Goal: Check status: Check status

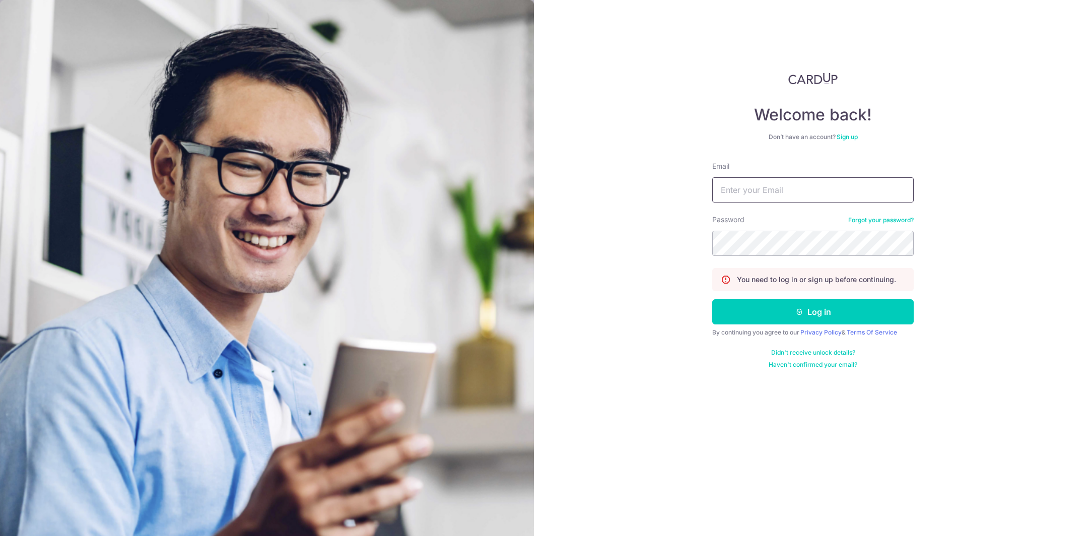
click at [745, 181] on input "Email" at bounding box center [812, 189] width 201 height 25
drag, startPoint x: 745, startPoint y: 181, endPoint x: 758, endPoint y: 201, distance: 24.3
click at [745, 181] on input "Email" at bounding box center [812, 189] width 201 height 25
type input "WUI_YIYI@HOTMAIL.COM"
click at [712, 299] on button "Log in" at bounding box center [812, 311] width 201 height 25
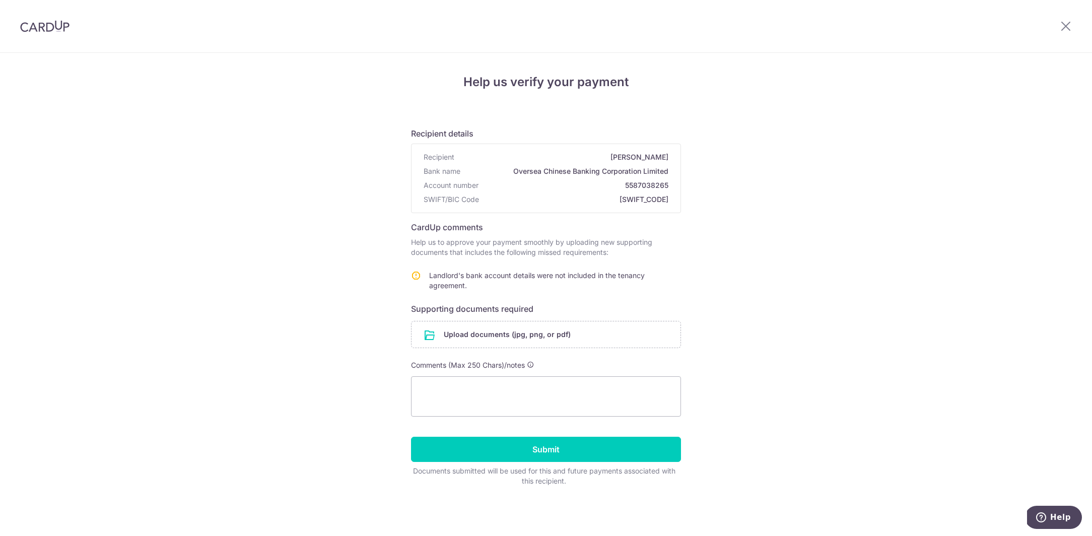
click at [64, 25] on img at bounding box center [44, 26] width 49 height 12
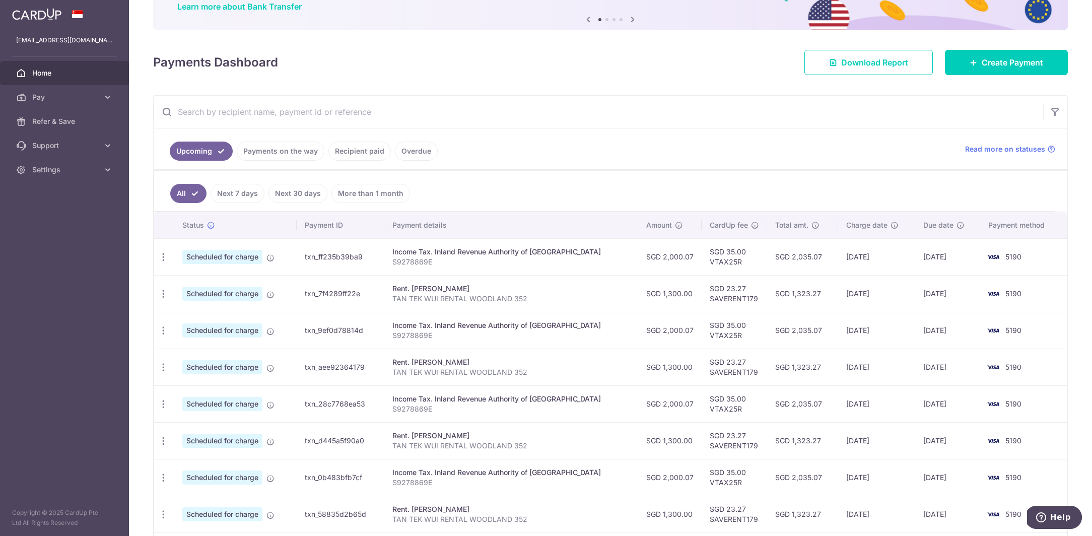
scroll to position [45, 0]
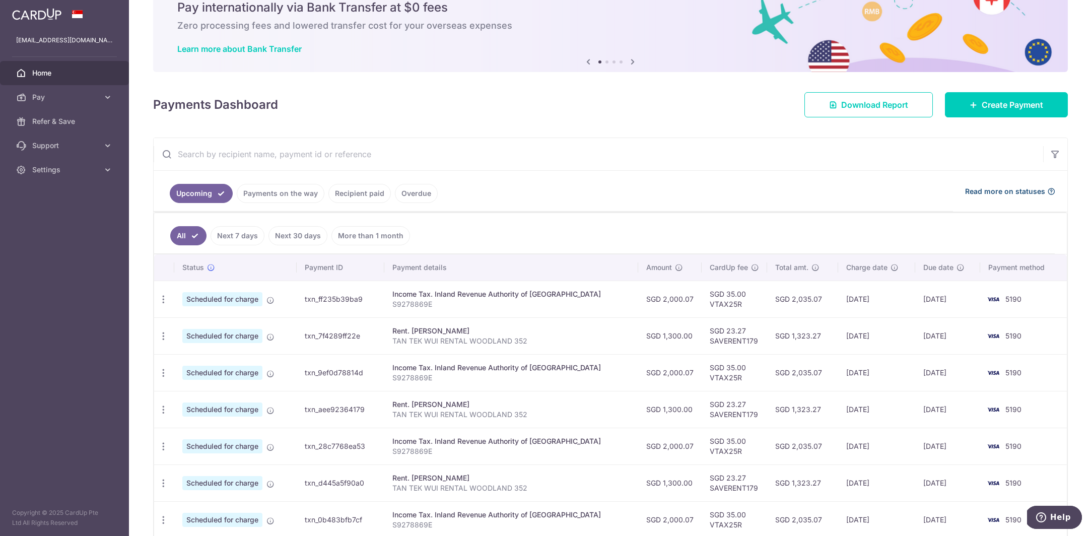
click at [997, 192] on span "Read more on statuses" at bounding box center [1005, 191] width 80 height 10
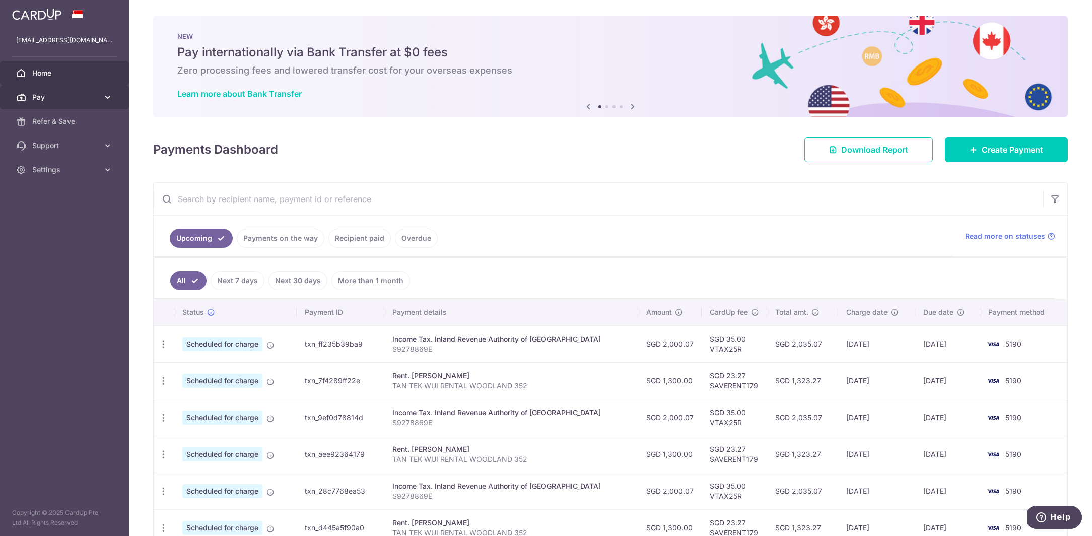
click at [63, 99] on span "Pay" at bounding box center [65, 97] width 66 height 10
drag, startPoint x: 72, startPoint y: 99, endPoint x: 75, endPoint y: 107, distance: 8.3
click at [72, 99] on span "Pay" at bounding box center [65, 97] width 66 height 10
click at [73, 144] on span "Support" at bounding box center [65, 146] width 66 height 10
click at [59, 127] on link "Refer & Save" at bounding box center [64, 121] width 129 height 24
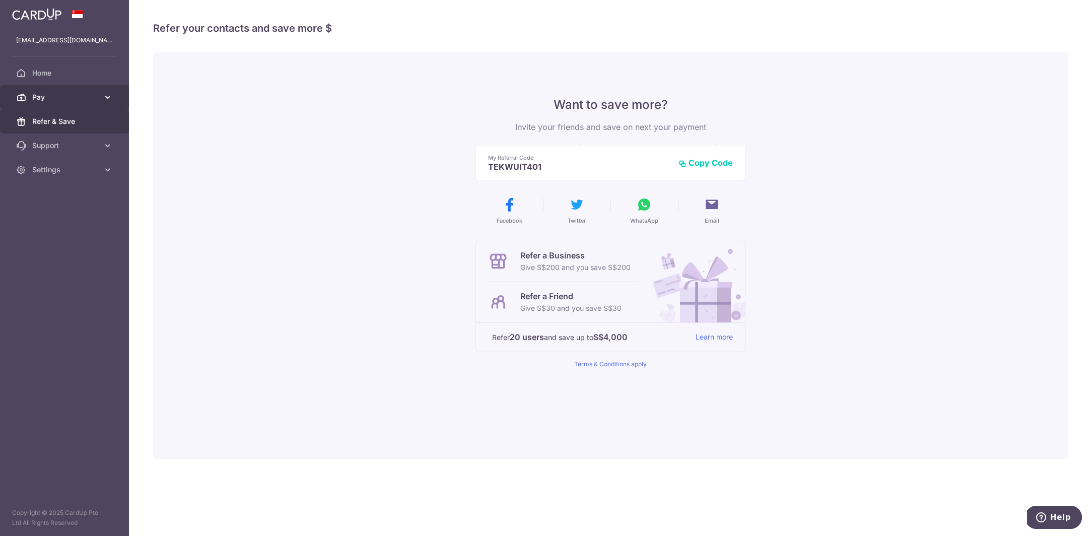
click at [73, 106] on link "Pay" at bounding box center [64, 97] width 129 height 24
click at [63, 125] on span "Payments" at bounding box center [65, 121] width 66 height 10
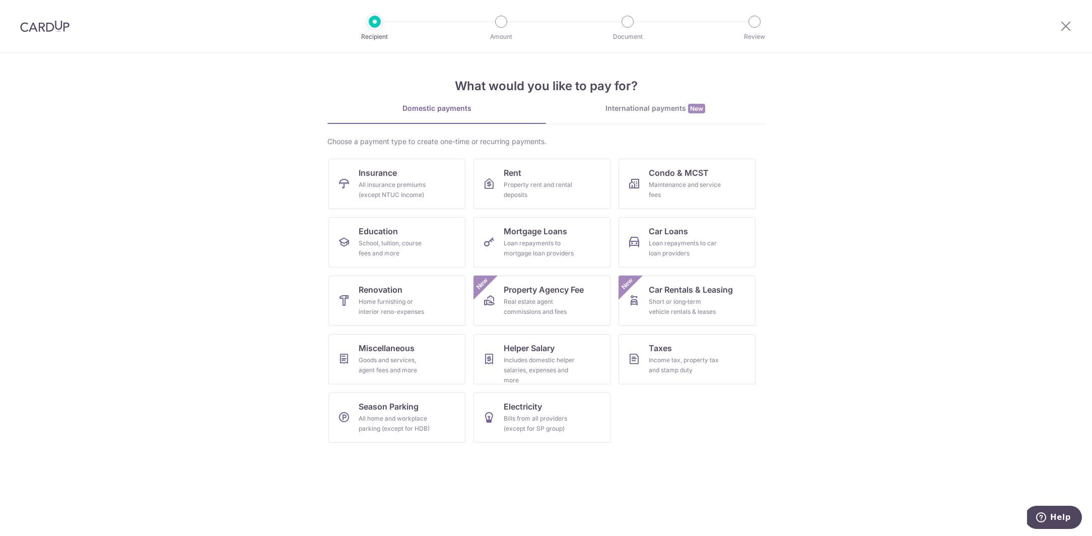
click at [28, 25] on img at bounding box center [44, 26] width 49 height 12
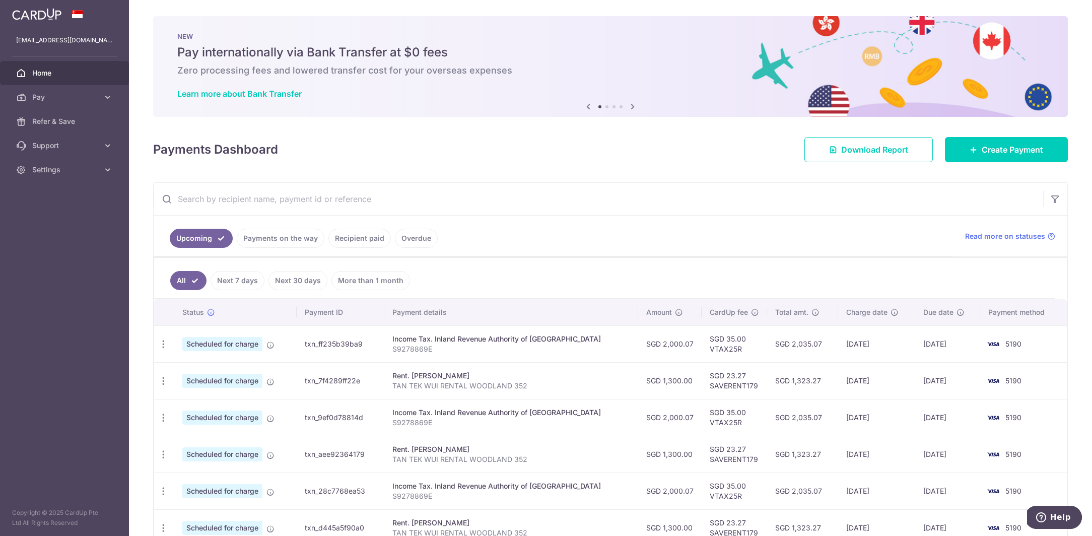
click at [204, 337] on span "Scheduled for charge" at bounding box center [222, 344] width 80 height 14
click at [167, 345] on icon "button" at bounding box center [163, 344] width 11 height 11
click at [132, 335] on div "× Pause Schedule Pause all future payments in this series Pause just this one p…" at bounding box center [610, 268] width 963 height 536
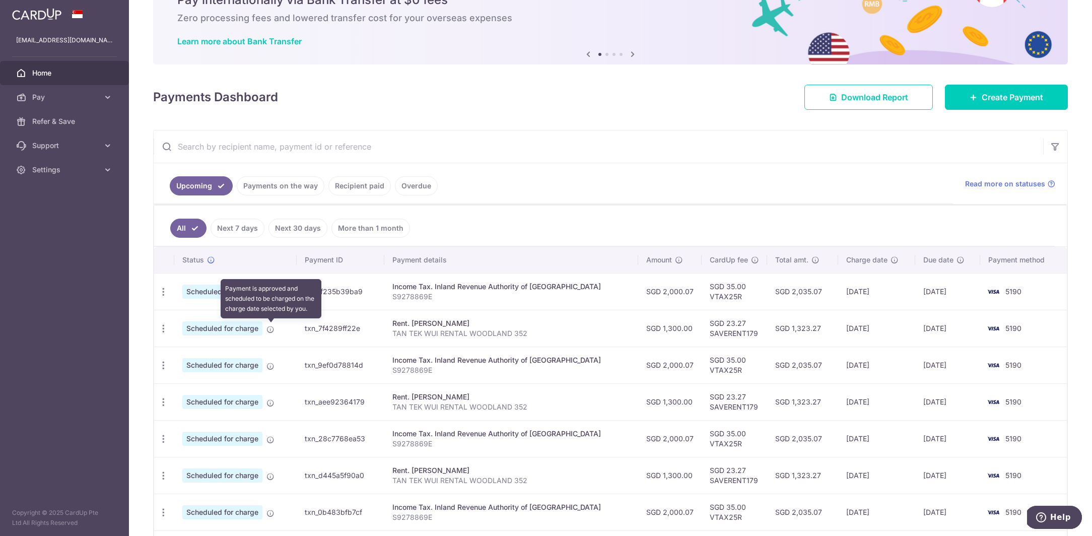
click at [271, 327] on icon at bounding box center [270, 329] width 8 height 8
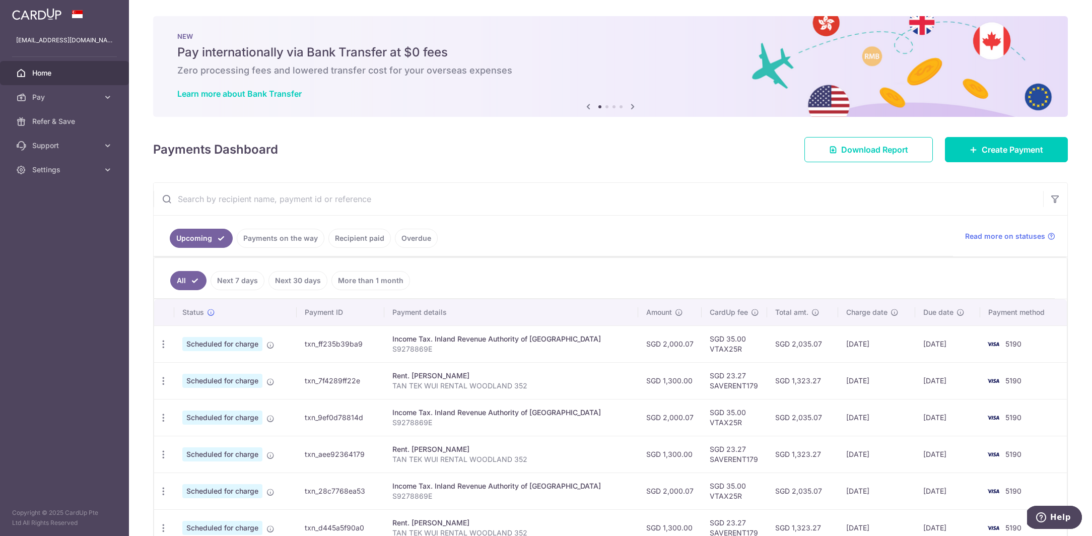
scroll to position [231, 0]
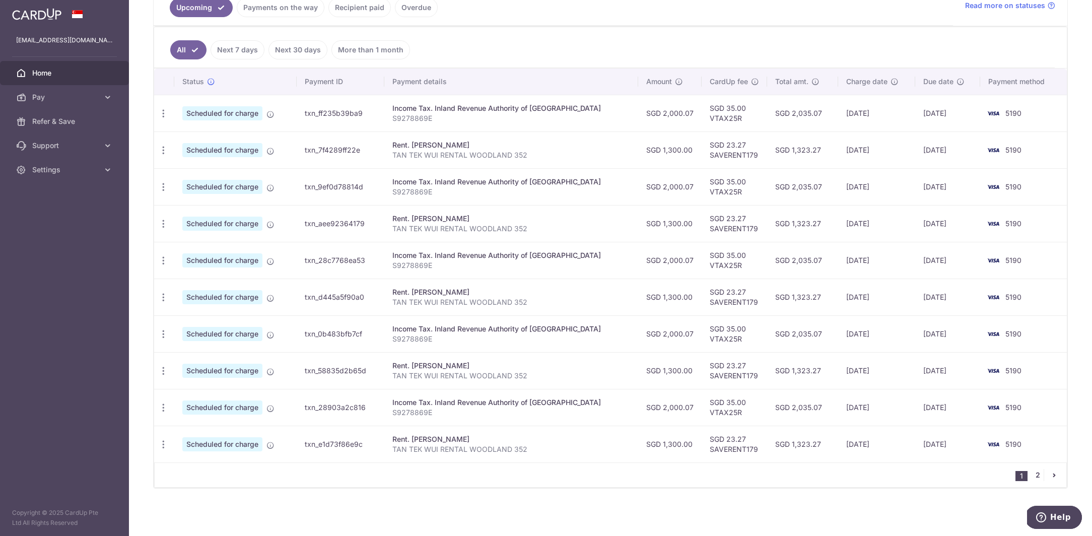
click at [1041, 475] on link "2" at bounding box center [1037, 475] width 12 height 12
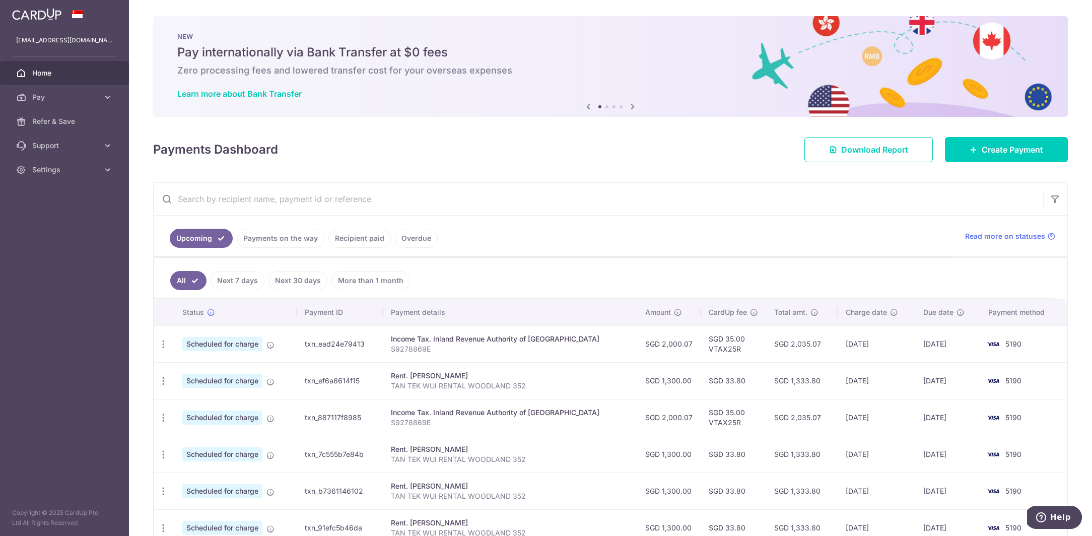
scroll to position [157, 0]
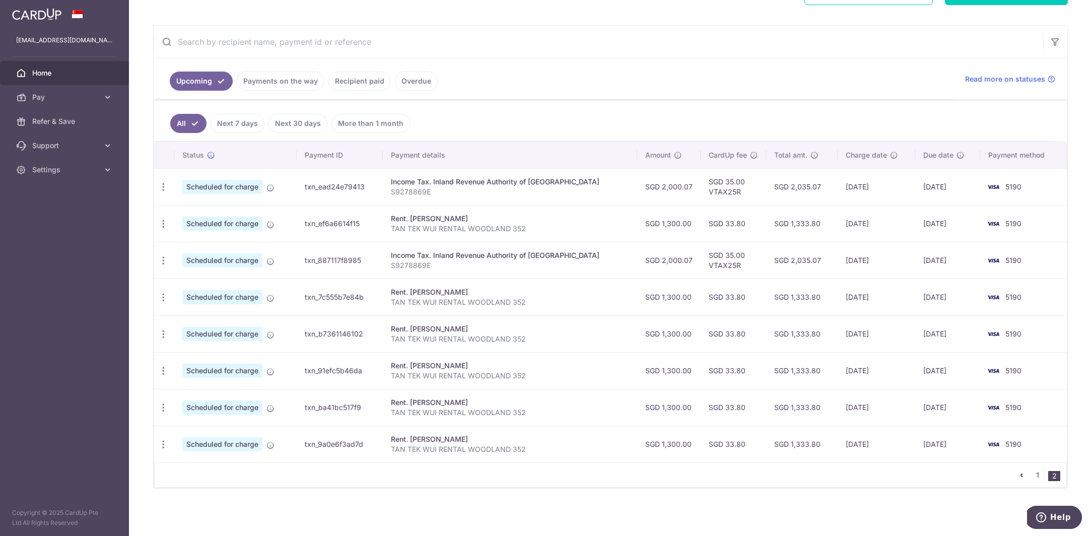
click at [1041, 481] on nav "1 2" at bounding box center [1040, 475] width 51 height 24
click at [1037, 476] on link "1" at bounding box center [1037, 475] width 12 height 12
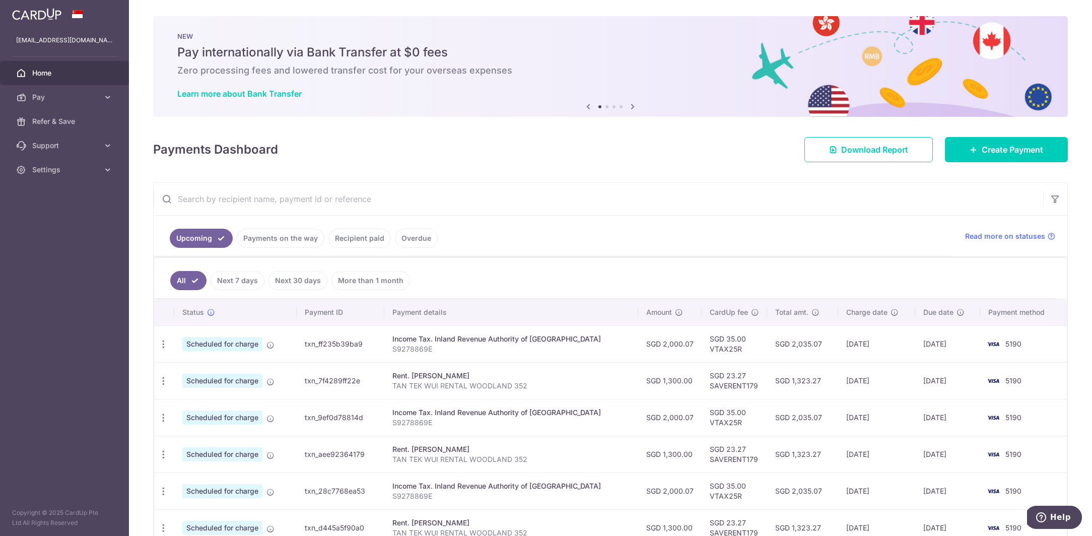
scroll to position [56, 0]
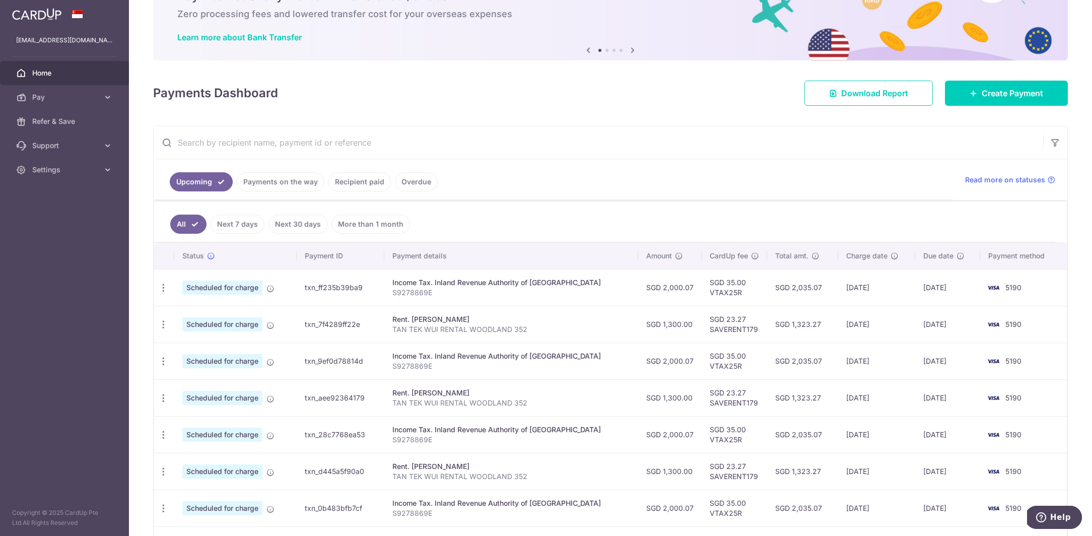
click at [295, 185] on link "Payments on the way" at bounding box center [281, 181] width 88 height 19
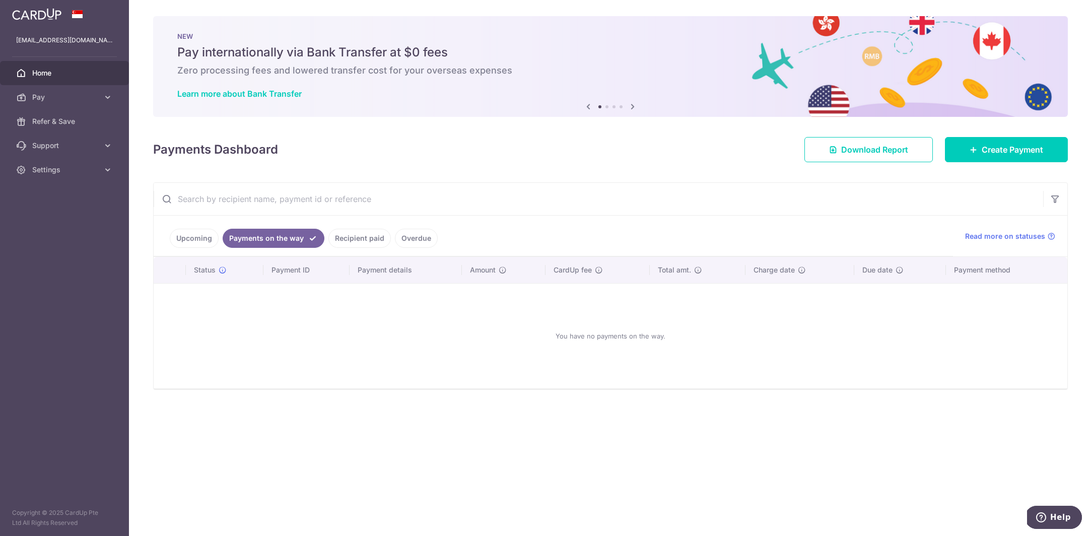
click at [357, 242] on link "Recipient paid" at bounding box center [359, 238] width 62 height 19
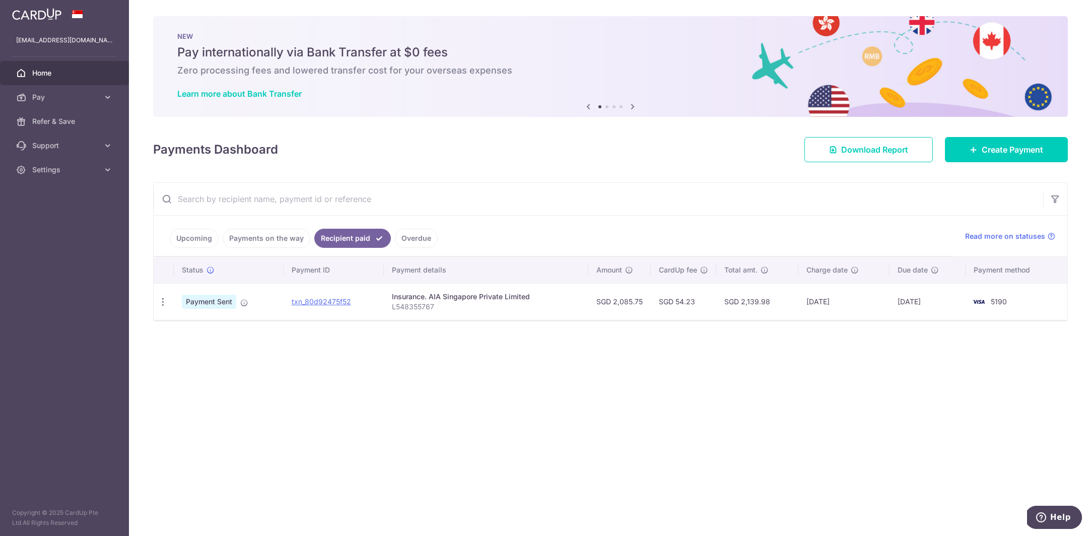
click at [413, 241] on link "Overdue" at bounding box center [416, 238] width 43 height 19
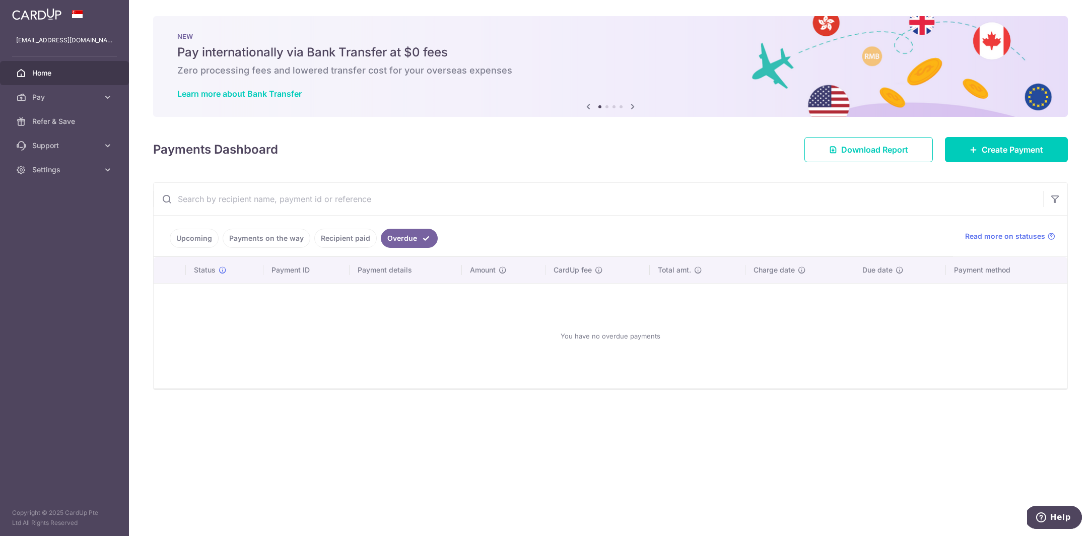
click at [350, 242] on link "Recipient paid" at bounding box center [345, 238] width 62 height 19
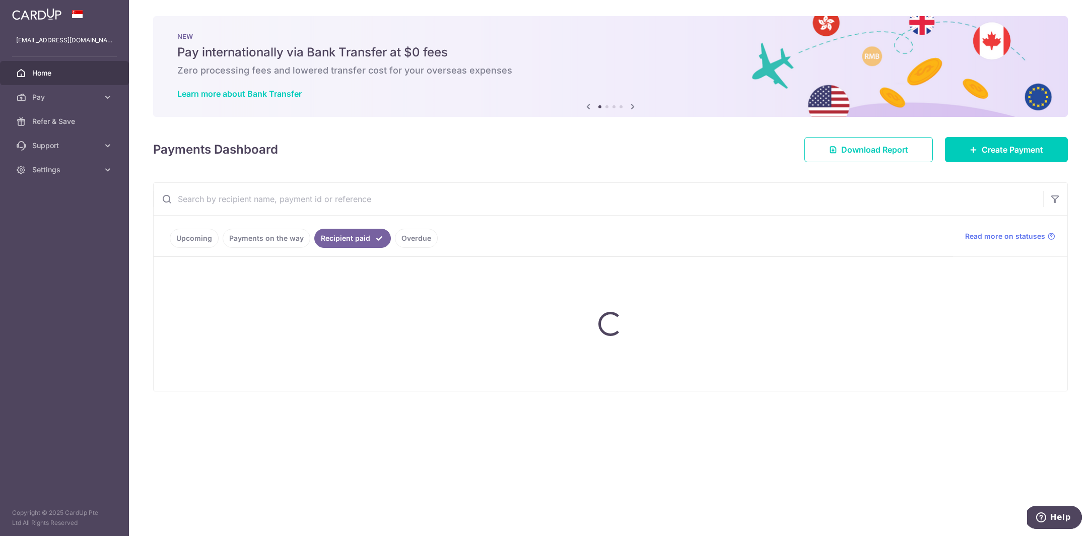
click at [219, 238] on ul "Upcoming Payments on the way Recipient paid Overdue" at bounding box center [553, 236] width 799 height 41
click at [212, 238] on ul "Upcoming Payments on the way Recipient paid Overdue" at bounding box center [553, 236] width 799 height 41
drag, startPoint x: 188, startPoint y: 235, endPoint x: 194, endPoint y: 230, distance: 7.5
click at [189, 235] on ul "Upcoming Payments on the way Recipient paid Overdue" at bounding box center [553, 236] width 799 height 41
